Goal: Use online tool/utility: Use online tool/utility

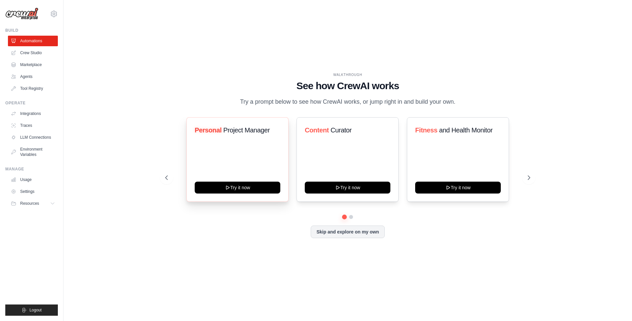
click at [254, 169] on div "Personal Project Manager Try it now" at bounding box center [237, 159] width 102 height 85
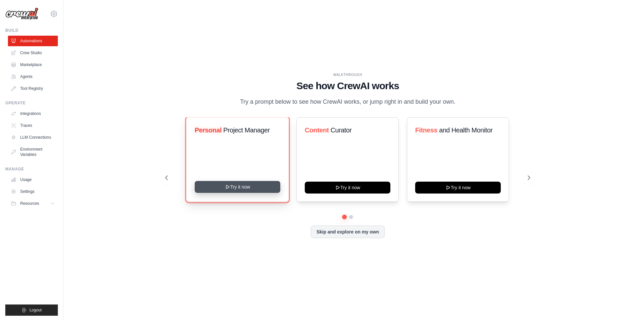
click at [254, 193] on button "Try it now" at bounding box center [238, 187] width 86 height 12
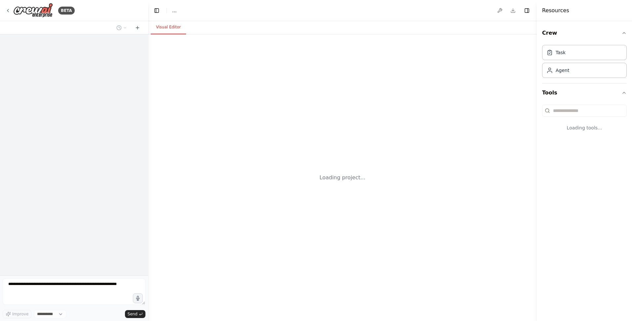
select select "****"
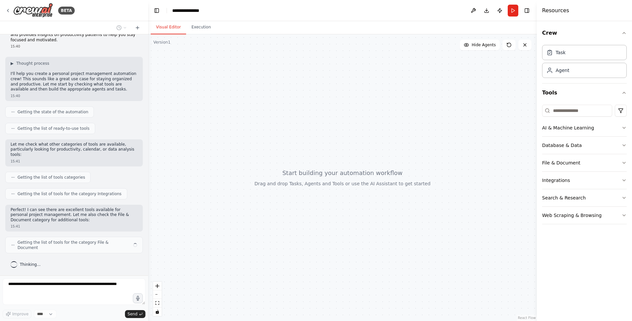
scroll to position [15, 0]
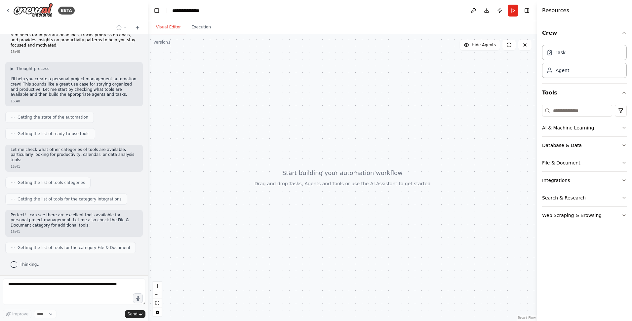
drag, startPoint x: 346, startPoint y: 220, endPoint x: 301, endPoint y: 173, distance: 65.7
click at [301, 173] on div at bounding box center [342, 177] width 389 height 287
drag, startPoint x: 330, startPoint y: 204, endPoint x: 272, endPoint y: 178, distance: 63.2
click at [272, 178] on div at bounding box center [342, 177] width 389 height 287
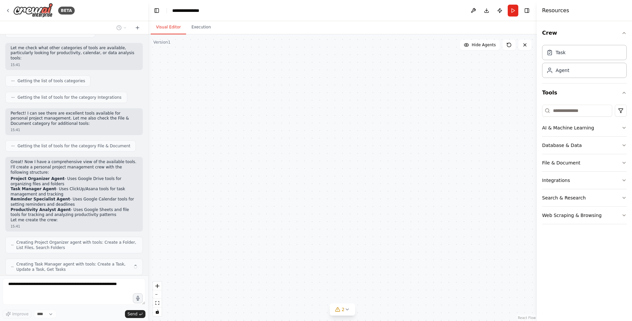
scroll to position [139, 0]
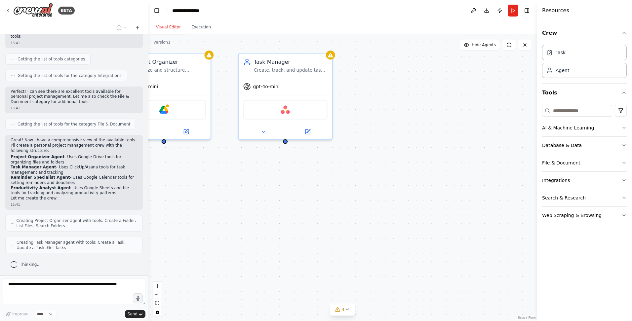
drag, startPoint x: 252, startPoint y: 120, endPoint x: 295, endPoint y: 228, distance: 116.5
click at [295, 228] on div "Project Organizer Organize and structure personal projects by creating folder s…" at bounding box center [342, 177] width 389 height 287
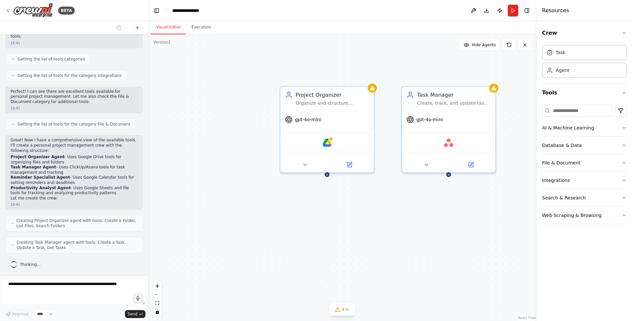
drag, startPoint x: 269, startPoint y: 189, endPoint x: 447, endPoint y: 223, distance: 181.6
click at [447, 223] on div "Project Organizer Organize and structure personal projects by creating folder s…" at bounding box center [342, 177] width 389 height 287
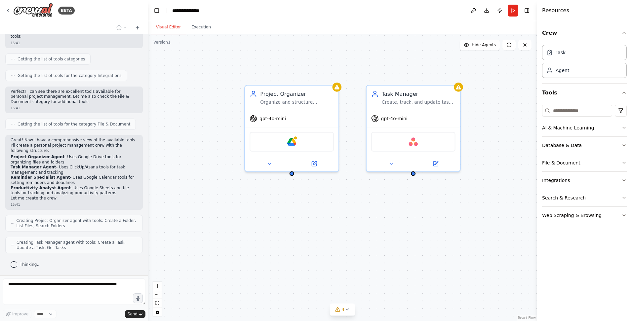
drag, startPoint x: 371, startPoint y: 203, endPoint x: 313, endPoint y: 199, distance: 57.7
click at [313, 199] on div "Project Organizer Organize and structure personal projects by creating folder s…" at bounding box center [342, 177] width 389 height 287
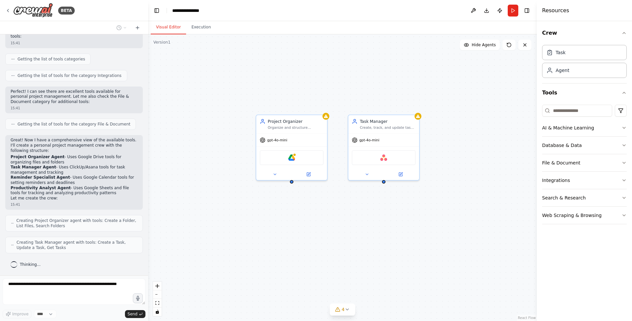
drag, startPoint x: 381, startPoint y: 217, endPoint x: 295, endPoint y: 210, distance: 86.6
click at [295, 210] on div "Project Organizer Organize and structure personal projects by creating folder s…" at bounding box center [342, 177] width 389 height 287
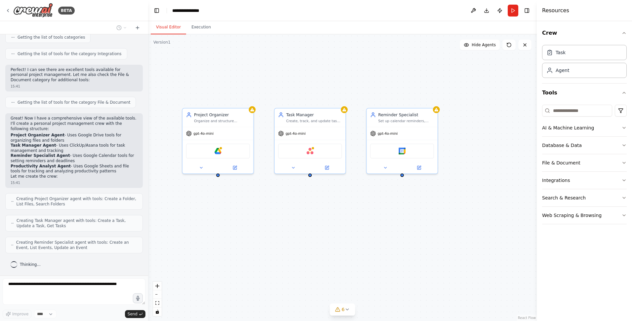
scroll to position [182, 0]
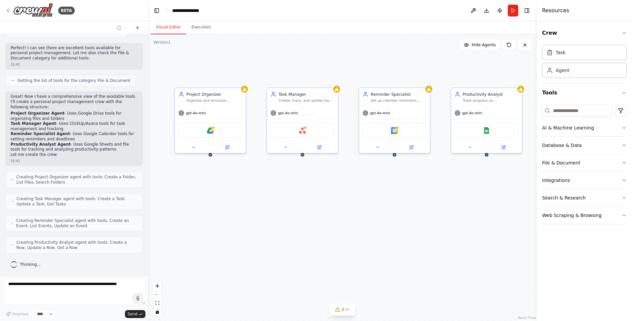
drag, startPoint x: 306, startPoint y: 189, endPoint x: 295, endPoint y: 158, distance: 32.4
click at [295, 162] on div "Project Organizer Organize and structure personal projects by creating folder s…" at bounding box center [342, 177] width 389 height 287
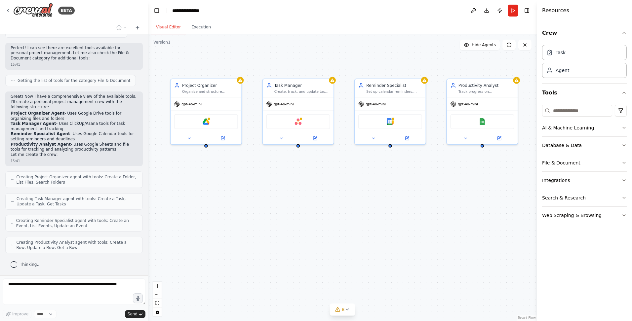
drag, startPoint x: 322, startPoint y: 182, endPoint x: 315, endPoint y: 174, distance: 10.1
click at [315, 174] on div "Project Organizer Organize and structure personal projects by creating folder s…" at bounding box center [342, 177] width 389 height 287
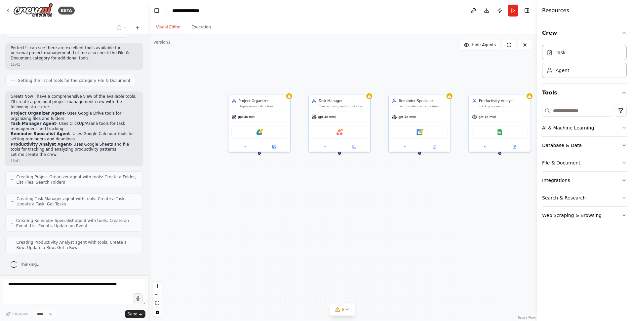
drag, startPoint x: 331, startPoint y: 172, endPoint x: 371, endPoint y: 180, distance: 41.4
click at [371, 180] on div "Project Organizer Organize and structure personal projects by creating folder s…" at bounding box center [342, 177] width 389 height 287
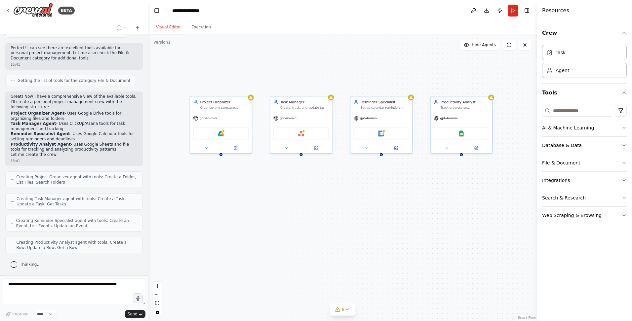
drag, startPoint x: 437, startPoint y: 180, endPoint x: 392, endPoint y: 180, distance: 45.0
click at [392, 180] on div "Project Organizer Organize and structure personal projects by creating folder s…" at bounding box center [342, 177] width 389 height 287
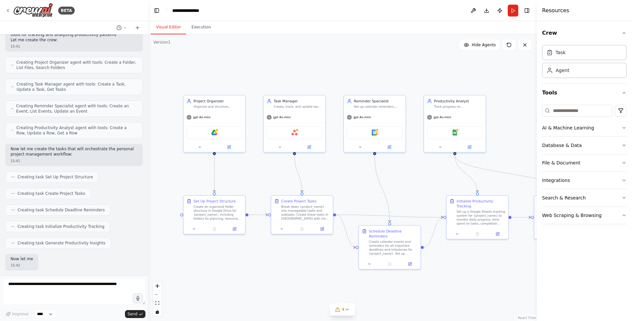
scroll to position [331, 0]
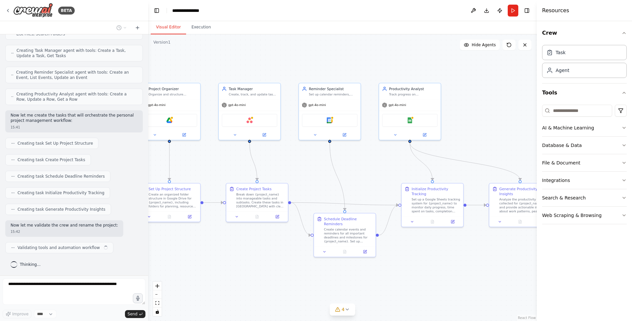
drag, startPoint x: 484, startPoint y: 268, endPoint x: 439, endPoint y: 256, distance: 46.6
click at [439, 256] on div ".deletable-edge-delete-btn { width: 20px; height: 20px; border: 0px solid #ffff…" at bounding box center [342, 177] width 389 height 287
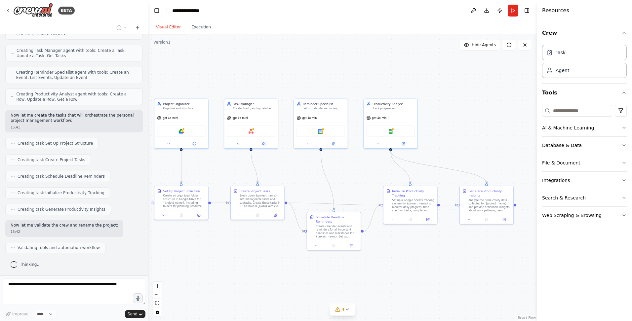
drag, startPoint x: 466, startPoint y: 253, endPoint x: 442, endPoint y: 247, distance: 24.1
click at [442, 247] on div ".deletable-edge-delete-btn { width: 20px; height: 20px; border: 0px solid #ffff…" at bounding box center [342, 177] width 389 height 287
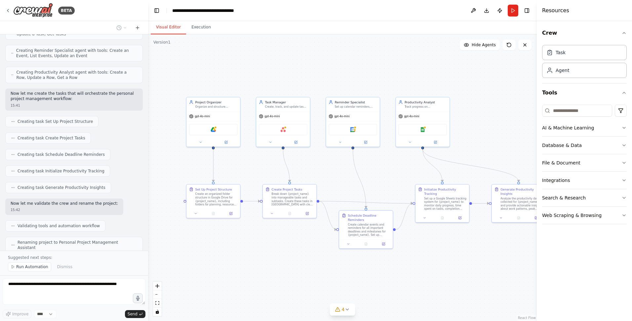
drag, startPoint x: 443, startPoint y: 245, endPoint x: 476, endPoint y: 244, distance: 32.8
click at [476, 244] on div ".deletable-edge-delete-btn { width: 20px; height: 20px; border: 0px solid #ffff…" at bounding box center [342, 177] width 389 height 287
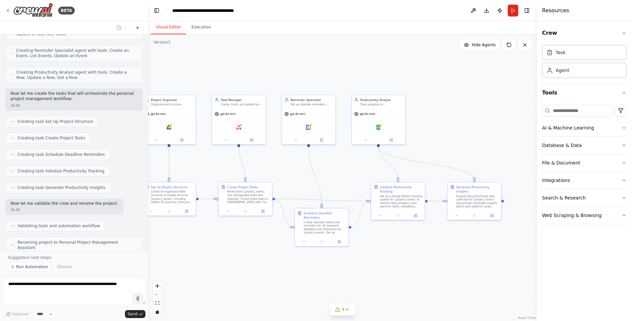
drag, startPoint x: 500, startPoint y: 240, endPoint x: 417, endPoint y: 235, distance: 83.5
click at [417, 235] on div ".deletable-edge-delete-btn { width: 20px; height: 20px; border: 0px solid #ffff…" at bounding box center [342, 177] width 389 height 287
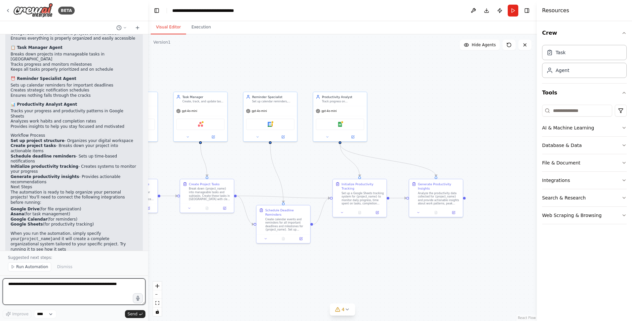
scroll to position [622, 0]
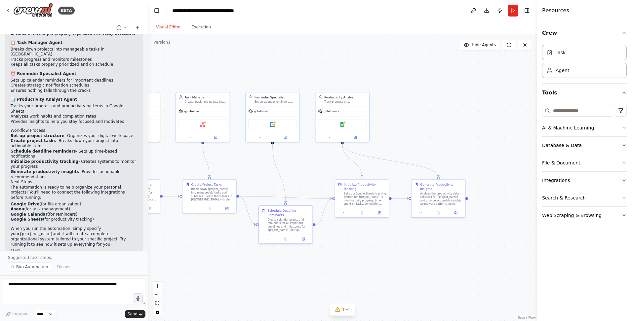
drag, startPoint x: 443, startPoint y: 238, endPoint x: 460, endPoint y: 240, distance: 17.1
click at [460, 240] on div ".deletable-edge-delete-btn { width: 20px; height: 20px; border: 0px solid #ffff…" at bounding box center [342, 177] width 389 height 287
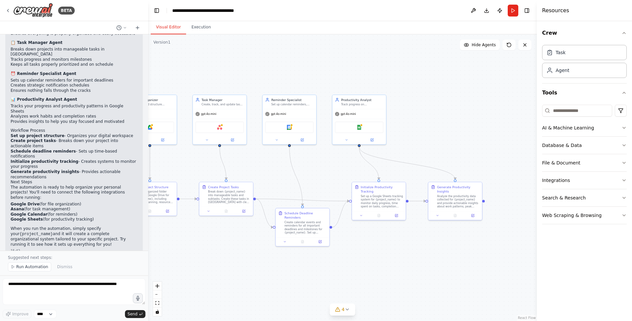
drag, startPoint x: 440, startPoint y: 243, endPoint x: 453, endPoint y: 243, distance: 13.6
click at [453, 243] on div ".deletable-edge-delete-btn { width: 20px; height: 20px; border: 0px solid #ffff…" at bounding box center [342, 177] width 389 height 287
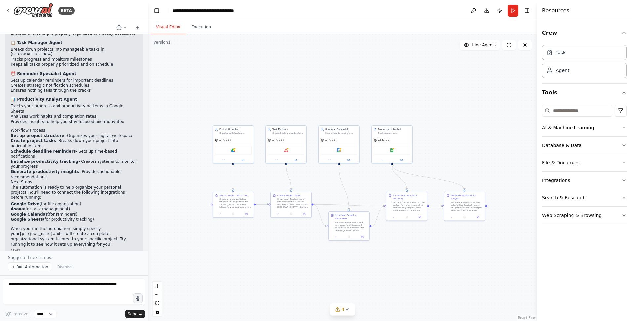
drag, startPoint x: 448, startPoint y: 248, endPoint x: 448, endPoint y: 243, distance: 5.0
click at [448, 243] on div ".deletable-edge-delete-btn { width: 20px; height: 20px; border: 0px solid #ffff…" at bounding box center [342, 177] width 389 height 287
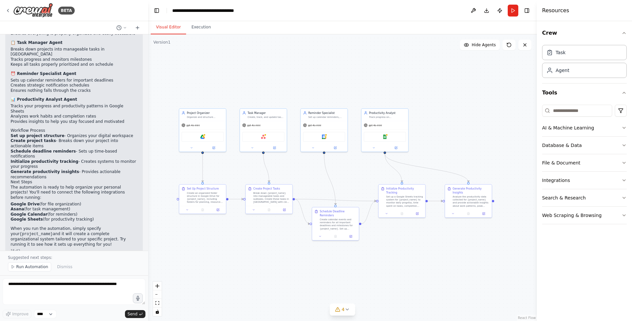
click at [439, 241] on div ".deletable-edge-delete-btn { width: 20px; height: 20px; border: 0px solid #ffff…" at bounding box center [342, 177] width 389 height 287
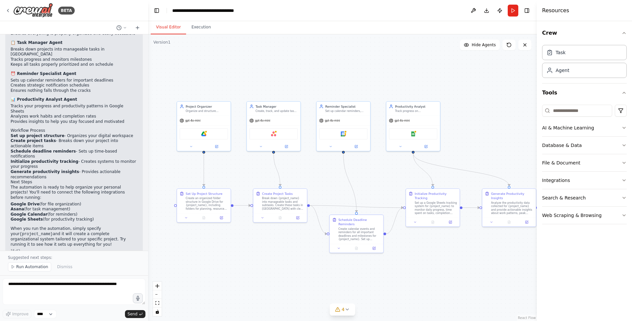
drag, startPoint x: 442, startPoint y: 245, endPoint x: 457, endPoint y: 253, distance: 16.4
click at [458, 253] on div ".deletable-edge-delete-btn { width: 20px; height: 20px; border: 0px solid #ffff…" at bounding box center [342, 177] width 389 height 287
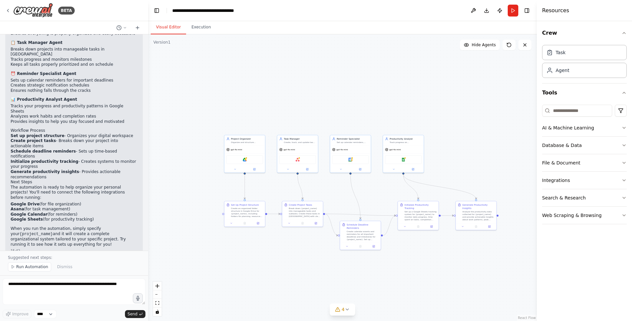
drag, startPoint x: 457, startPoint y: 252, endPoint x: 441, endPoint y: 251, distance: 15.9
click at [441, 251] on div ".deletable-edge-delete-btn { width: 20px; height: 20px; border: 0px solid #ffff…" at bounding box center [342, 177] width 389 height 287
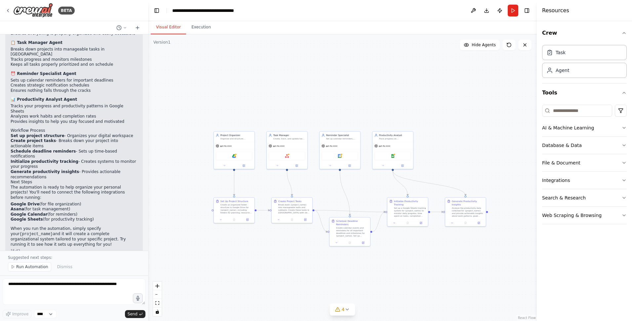
drag, startPoint x: 459, startPoint y: 251, endPoint x: 449, endPoint y: 248, distance: 10.9
click at [449, 248] on div ".deletable-edge-delete-btn { width: 20px; height: 20px; border: 0px solid #ffff…" at bounding box center [342, 177] width 389 height 287
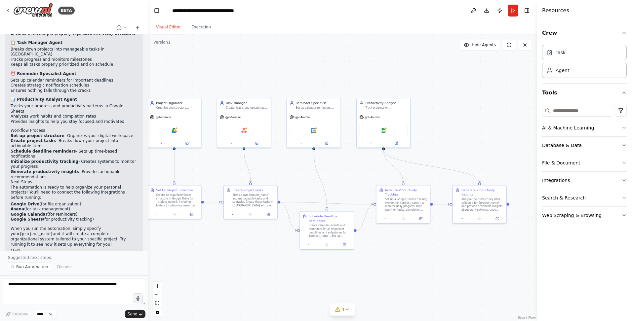
drag, startPoint x: 419, startPoint y: 249, endPoint x: 434, endPoint y: 255, distance: 16.8
click at [434, 255] on div ".deletable-edge-delete-btn { width: 20px; height: 20px; border: 0px solid #ffff…" at bounding box center [342, 177] width 389 height 287
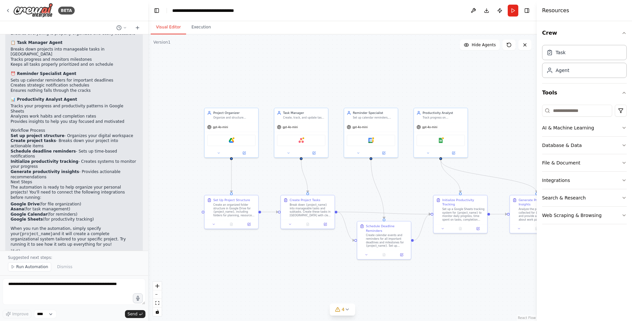
drag, startPoint x: 307, startPoint y: 173, endPoint x: 358, endPoint y: 180, distance: 51.4
click at [358, 180] on div ".deletable-edge-delete-btn { width: 20px; height: 20px; border: 0px solid #ffff…" at bounding box center [342, 177] width 389 height 287
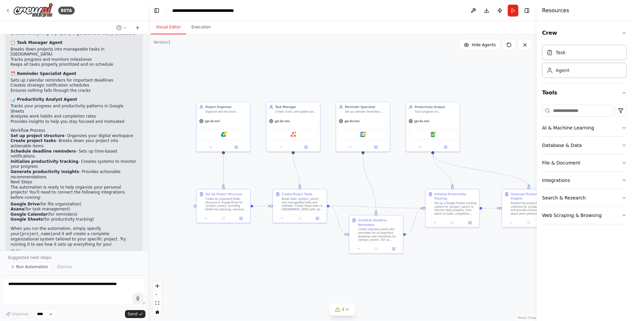
drag, startPoint x: 351, startPoint y: 184, endPoint x: 348, endPoint y: 182, distance: 4.3
click at [348, 182] on div ".deletable-edge-delete-btn { width: 20px; height: 20px; border: 0px solid #ffff…" at bounding box center [342, 177] width 389 height 287
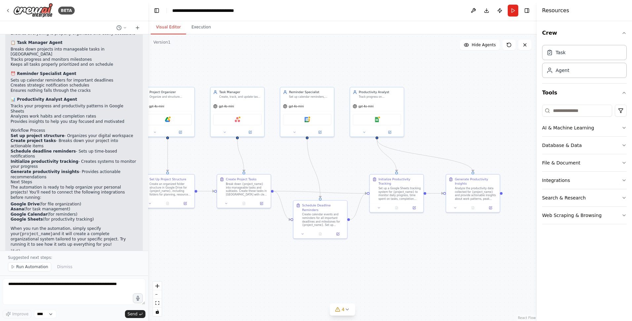
drag, startPoint x: 461, startPoint y: 152, endPoint x: 404, endPoint y: 136, distance: 59.1
click at [404, 136] on div ".deletable-edge-delete-btn { width: 20px; height: 20px; border: 0px solid #ffff…" at bounding box center [342, 177] width 389 height 287
drag, startPoint x: 381, startPoint y: 123, endPoint x: 415, endPoint y: 102, distance: 39.9
click at [415, 102] on div "Google Sheets" at bounding box center [411, 95] width 54 height 17
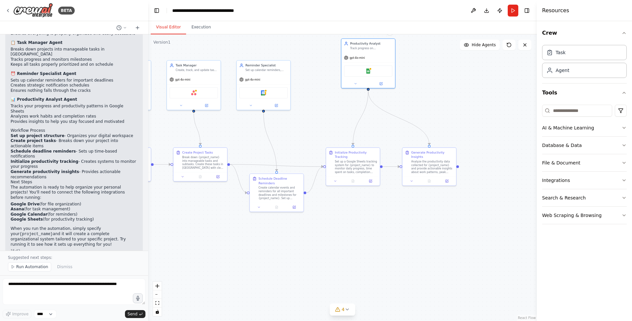
drag, startPoint x: 426, startPoint y: 240, endPoint x: 385, endPoint y: 215, distance: 49.1
click at [385, 215] on div ".deletable-edge-delete-btn { width: 20px; height: 20px; border: 0px solid #ffff…" at bounding box center [342, 177] width 389 height 287
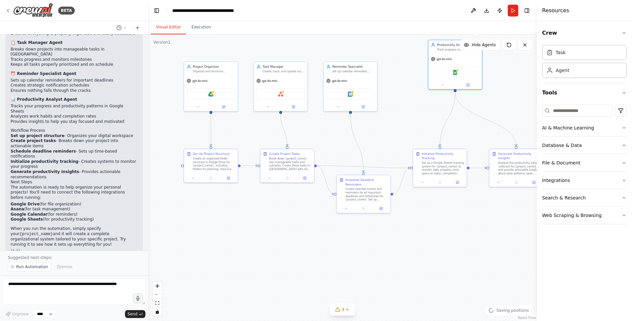
drag, startPoint x: 434, startPoint y: 228, endPoint x: 465, endPoint y: 230, distance: 30.8
click at [465, 230] on div ".deletable-edge-delete-btn { width: 20px; height: 20px; border: 0px solid #ffff…" at bounding box center [342, 177] width 389 height 287
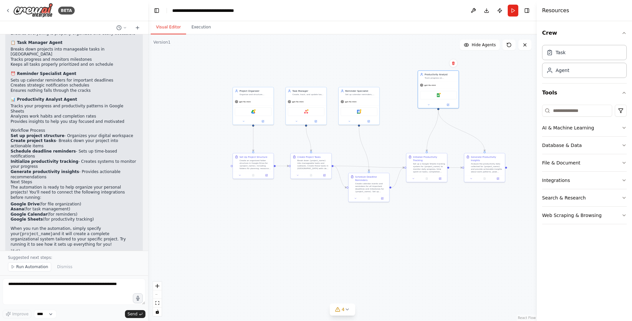
drag, startPoint x: 410, startPoint y: 134, endPoint x: 397, endPoint y: 152, distance: 22.0
click at [397, 152] on div ".deletable-edge-delete-btn { width: 20px; height: 20px; border: 0px solid #ffff…" at bounding box center [342, 177] width 389 height 287
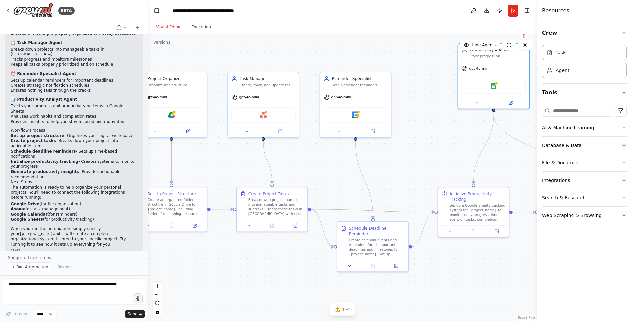
drag, startPoint x: 382, startPoint y: 152, endPoint x: 427, endPoint y: 153, distance: 45.3
click at [427, 153] on div ".deletable-edge-delete-btn { width: 20px; height: 20px; border: 0px solid #ffff…" at bounding box center [342, 177] width 389 height 287
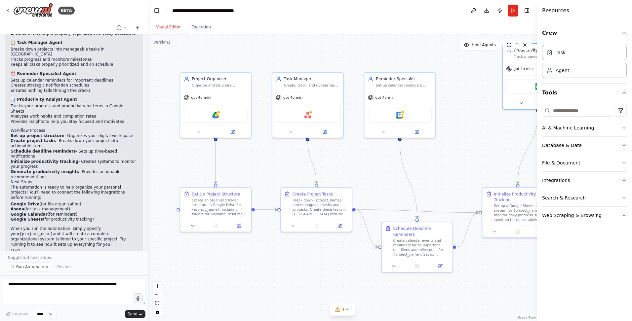
drag, startPoint x: 402, startPoint y: 155, endPoint x: 446, endPoint y: 155, distance: 44.3
click at [446, 155] on div ".deletable-edge-delete-btn { width: 20px; height: 20px; border: 0px solid #ffff…" at bounding box center [342, 177] width 389 height 287
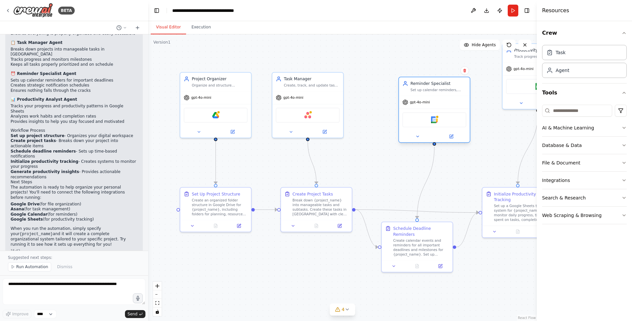
drag, startPoint x: 400, startPoint y: 97, endPoint x: 428, endPoint y: 101, distance: 28.3
click at [428, 101] on div "gpt-4o-mini" at bounding box center [434, 102] width 71 height 13
drag, startPoint x: 434, startPoint y: 100, endPoint x: 432, endPoint y: 95, distance: 5.3
click at [432, 95] on div "gpt-4o-mini" at bounding box center [434, 96] width 71 height 13
